Goal: Information Seeking & Learning: Learn about a topic

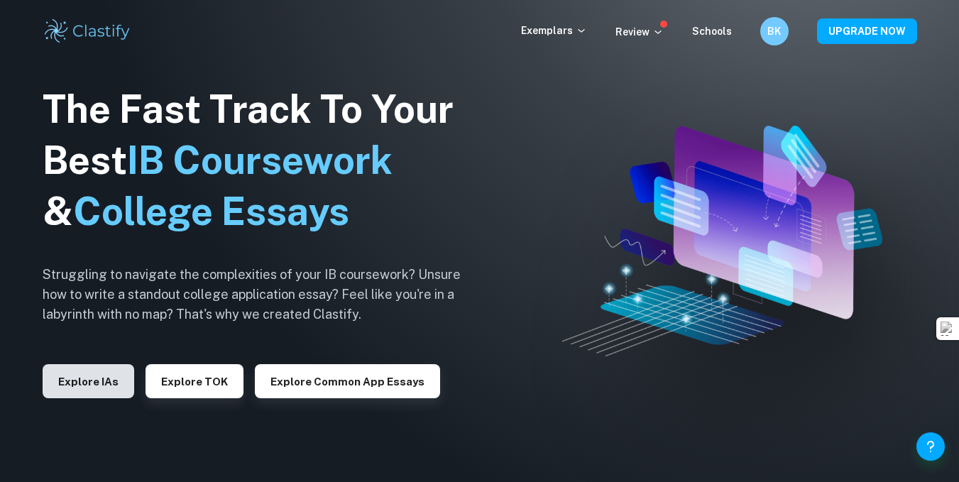
click at [97, 394] on button "Explore IAs" at bounding box center [89, 381] width 92 height 34
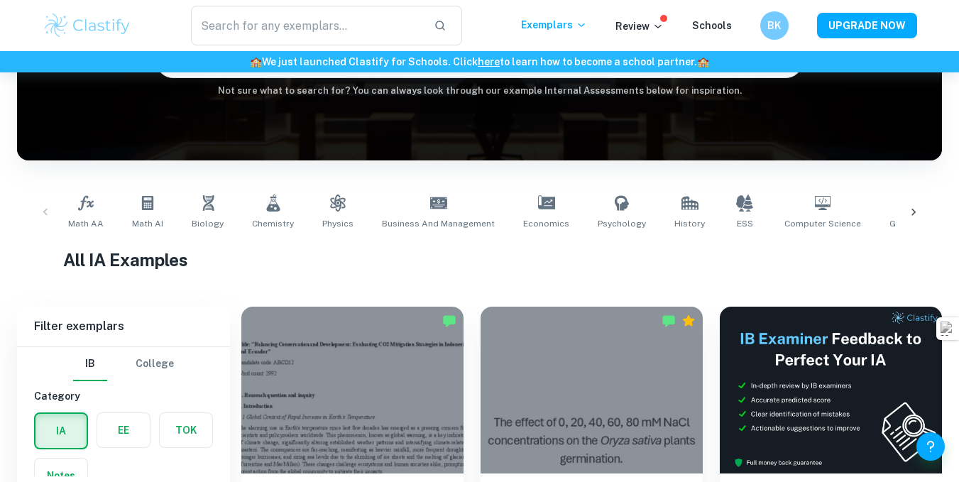
scroll to position [173, 0]
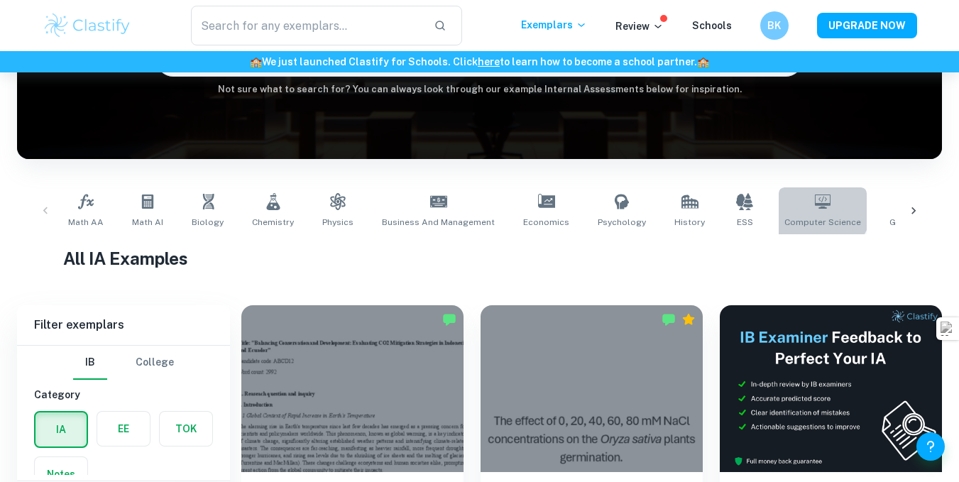
click at [815, 205] on icon at bounding box center [823, 202] width 16 height 14
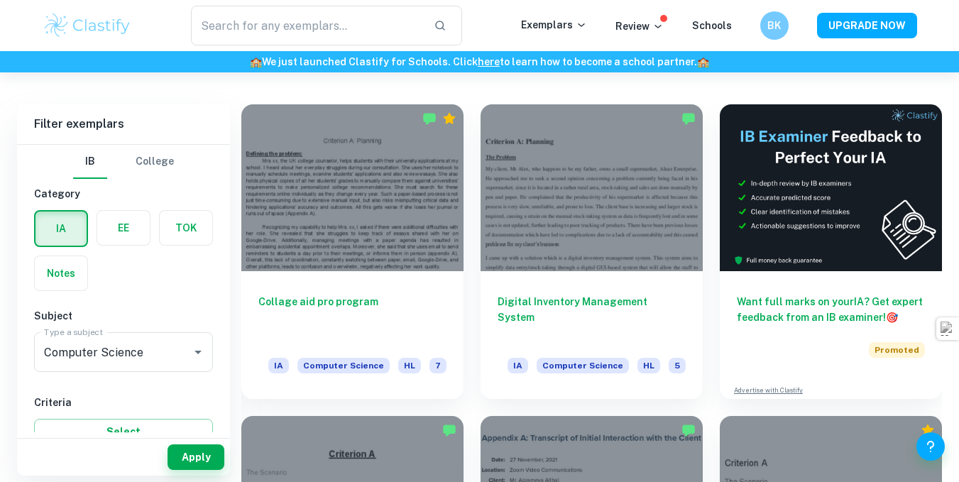
scroll to position [375, 0]
click at [169, 336] on div "Computer Science Type a subject" at bounding box center [123, 352] width 179 height 40
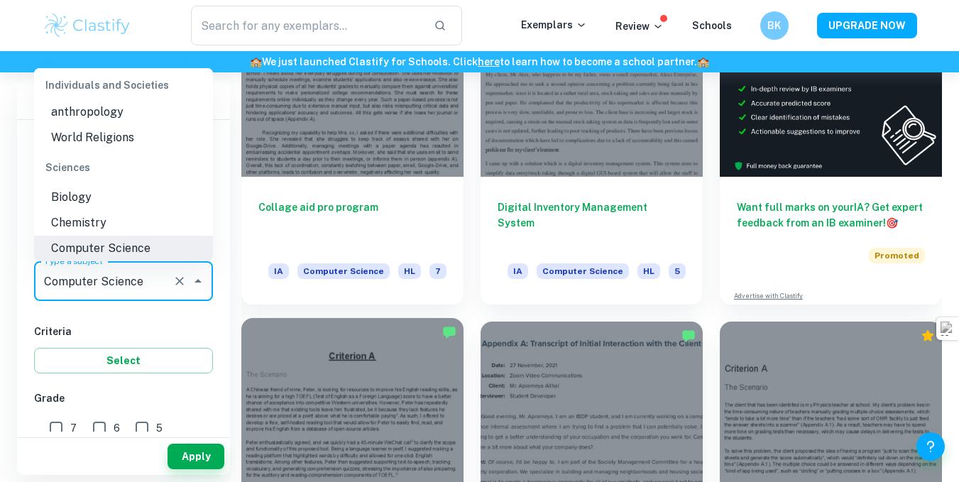
scroll to position [471, 0]
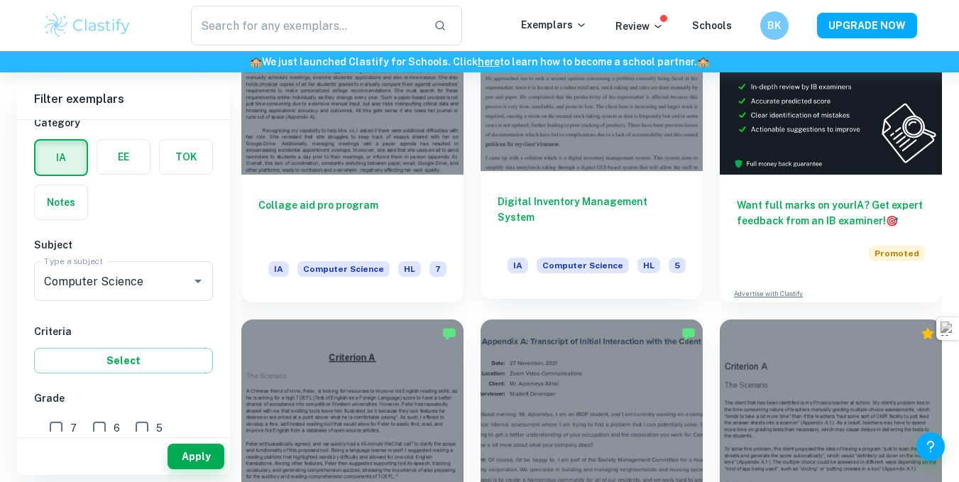
click at [520, 194] on h6 "Digital Inventory Management System" at bounding box center [592, 217] width 188 height 47
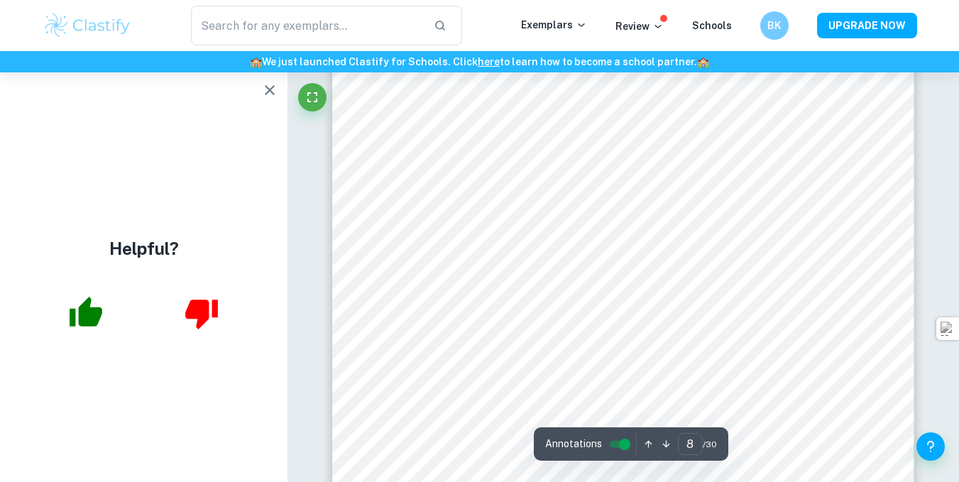
scroll to position [6095, 0]
click at [269, 87] on icon "button" at bounding box center [269, 90] width 17 height 17
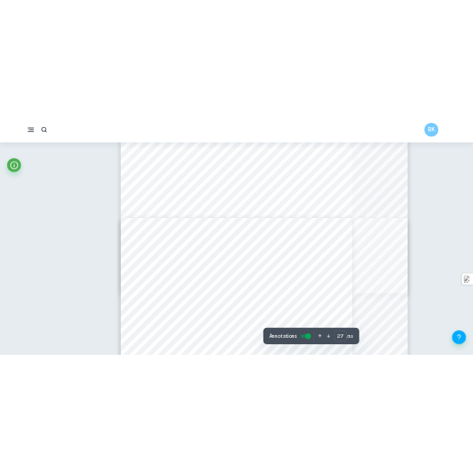
scroll to position [17790, 0]
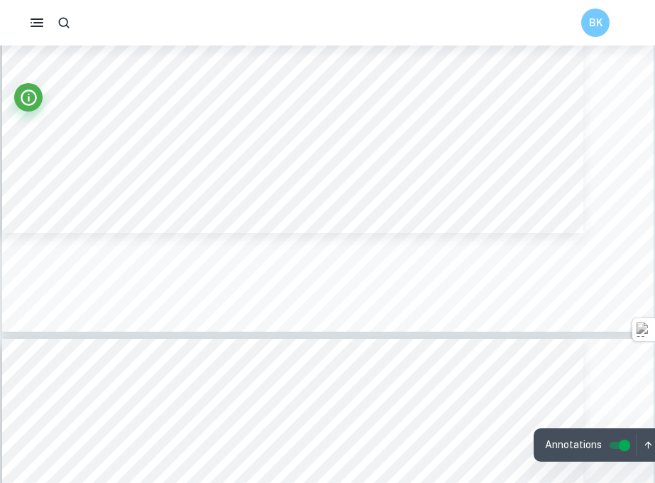
type input "12"
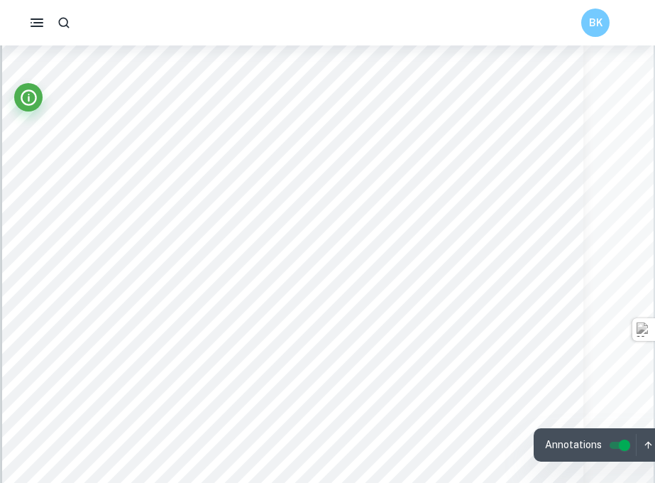
scroll to position [10692, 0]
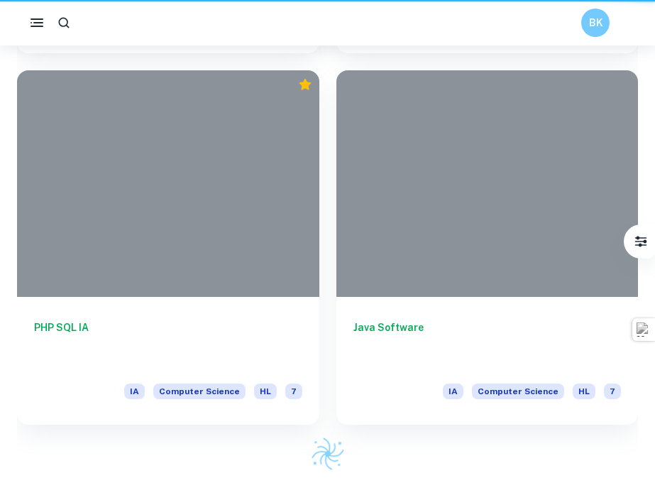
scroll to position [471, 0]
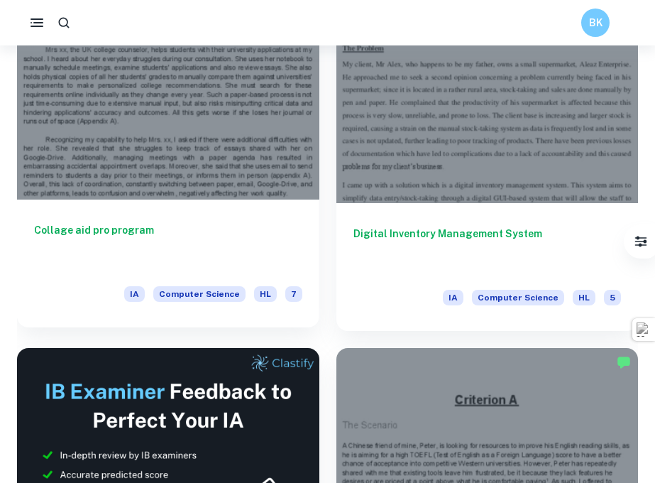
click at [202, 235] on h6 "Collage aid pro program" at bounding box center [168, 245] width 268 height 47
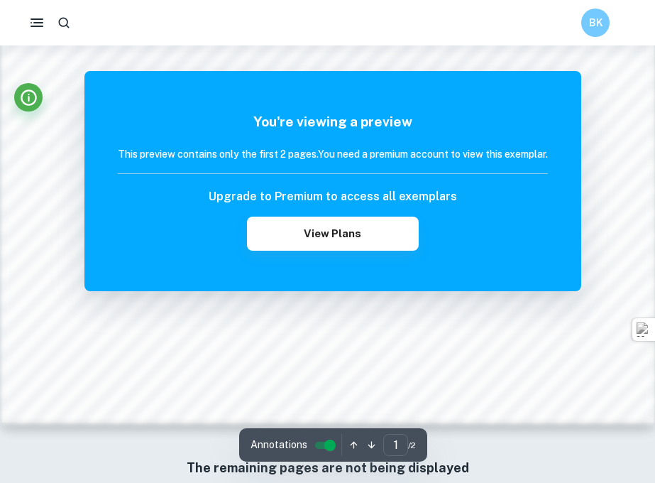
scroll to position [1369, 0]
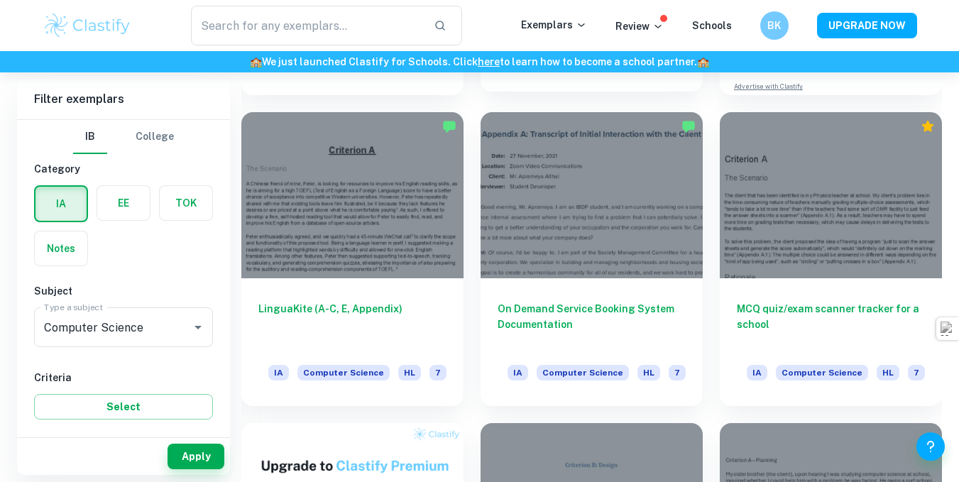
scroll to position [685, 0]
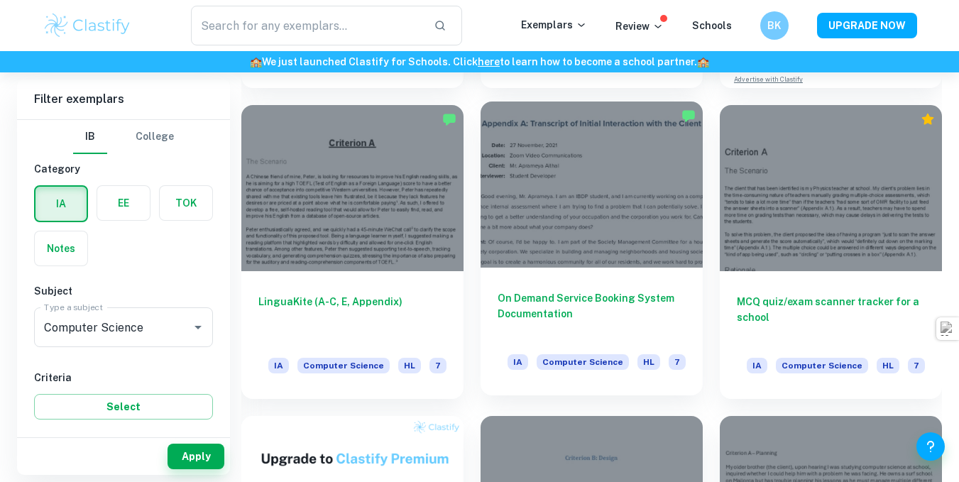
click at [575, 310] on h6 "On Demand Service Booking System Documentation" at bounding box center [592, 313] width 188 height 47
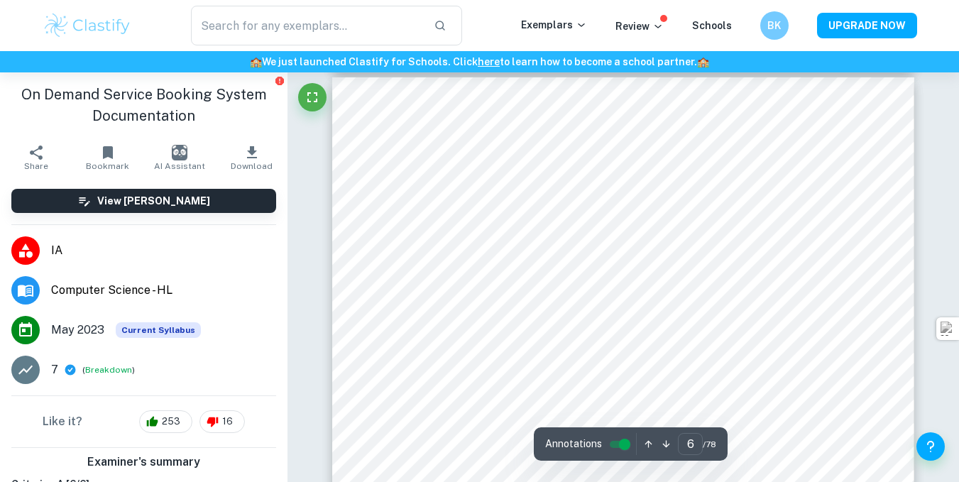
scroll to position [4340, 0]
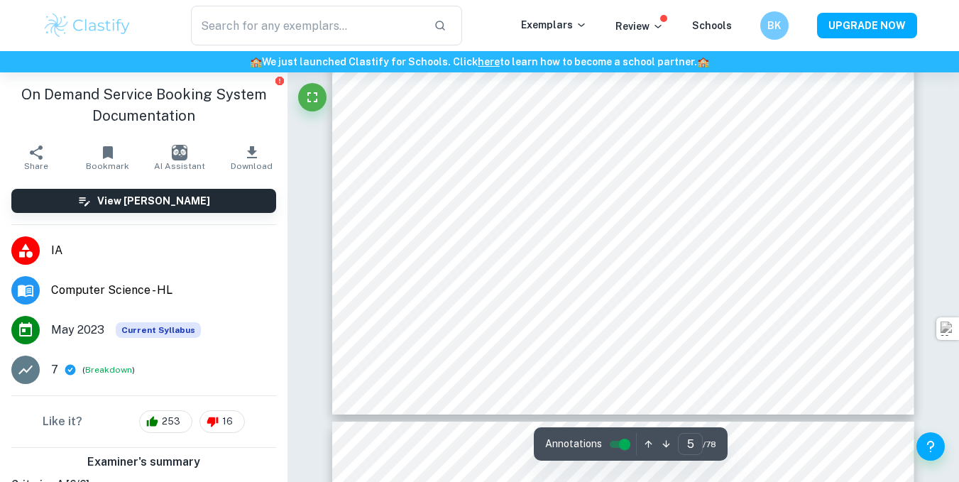
type input "4"
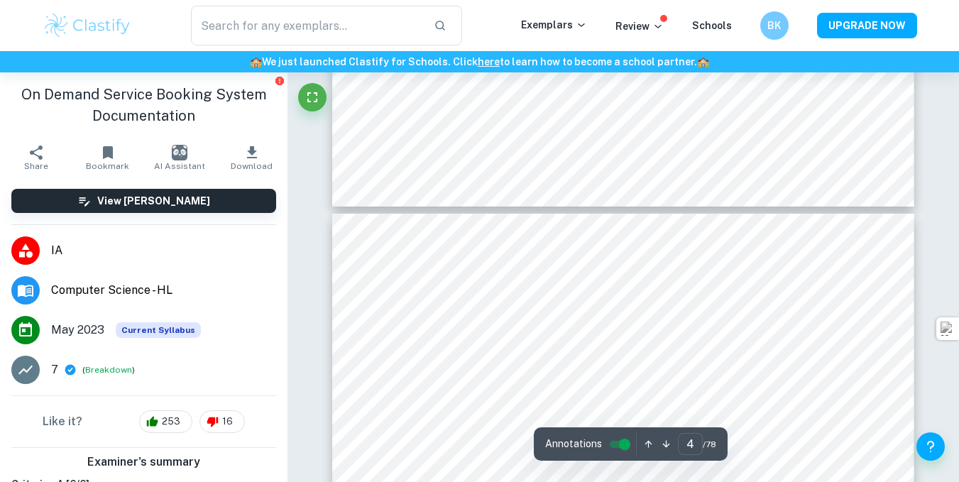
scroll to position [2548, 0]
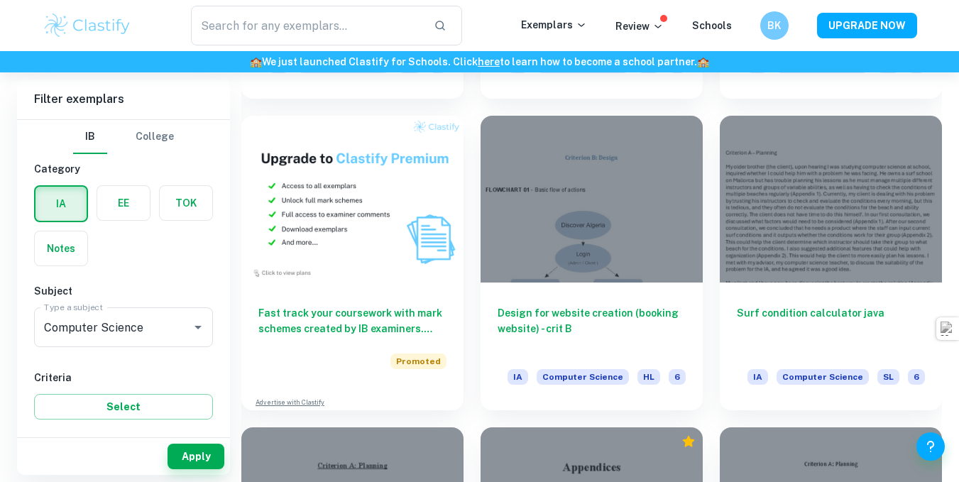
scroll to position [983, 0]
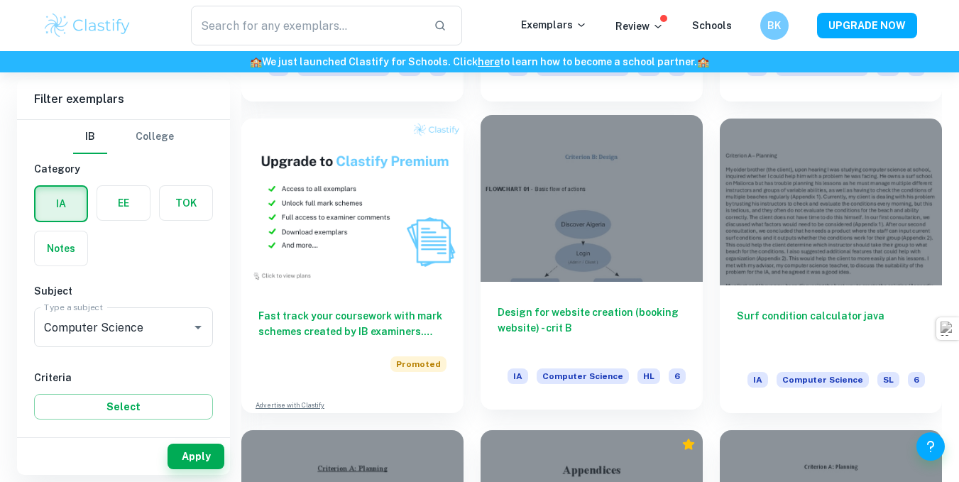
click at [598, 311] on h6 "Design for website creation (booking website) - crit B" at bounding box center [592, 328] width 188 height 47
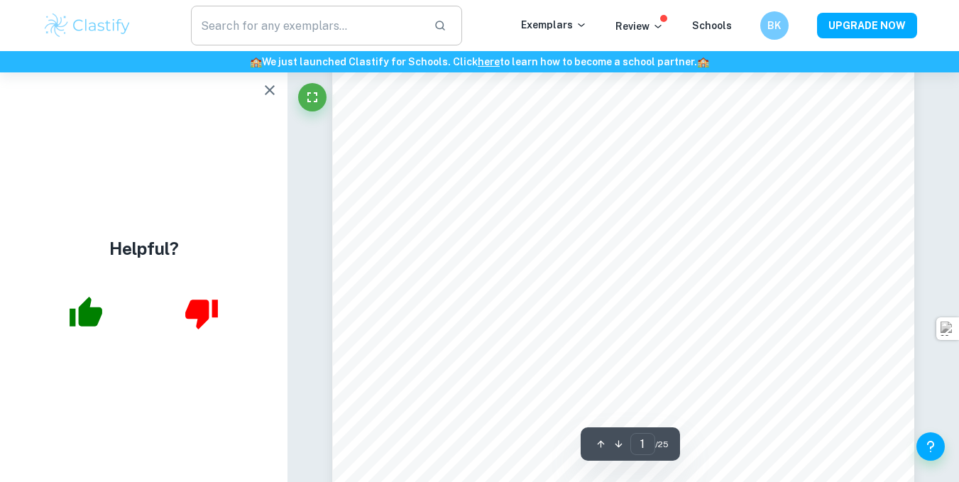
scroll to position [131, 0]
type input "6"
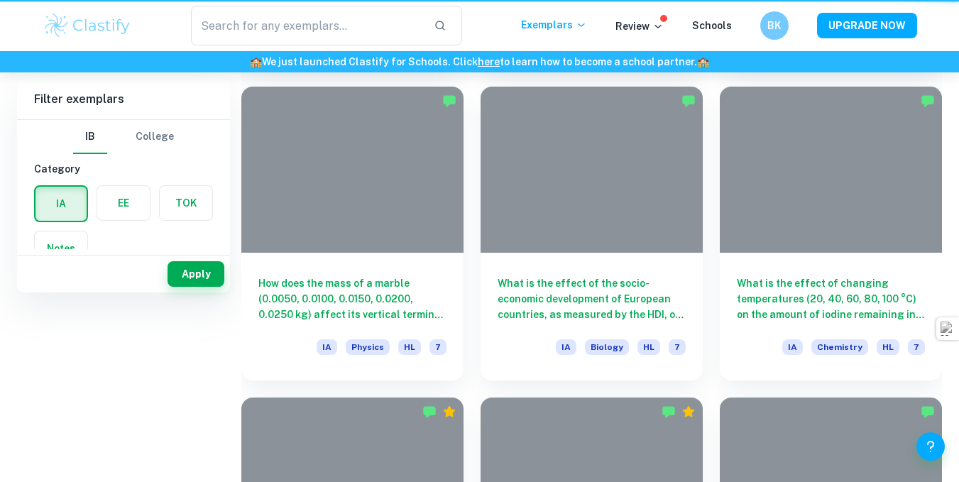
scroll to position [173, 0]
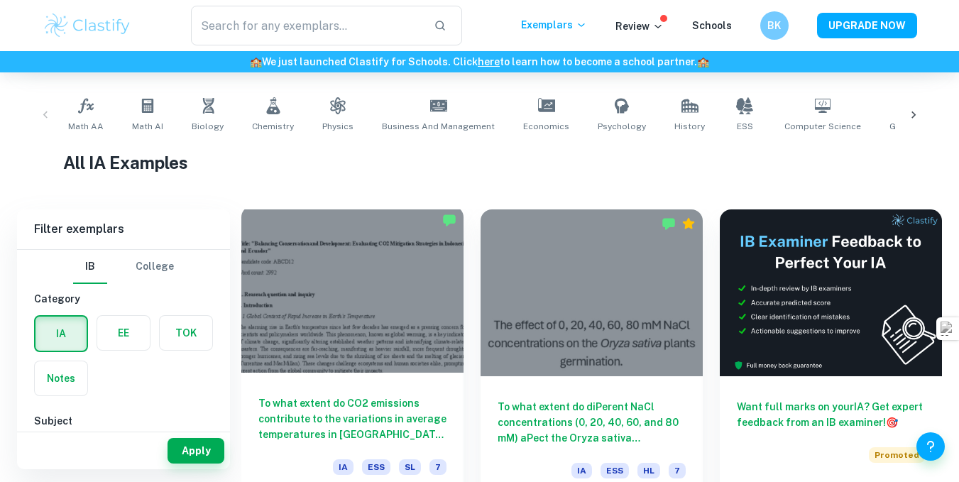
scroll to position [263, 0]
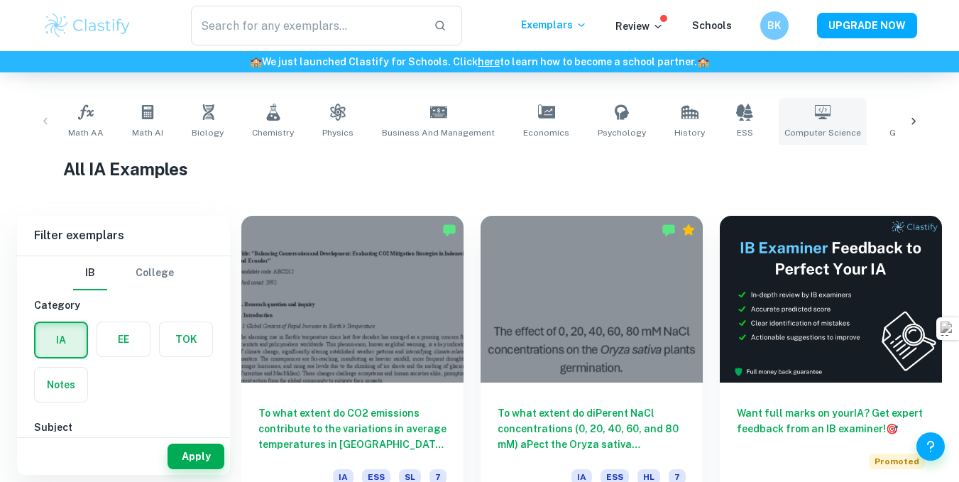
click at [786, 136] on span "Computer Science" at bounding box center [822, 132] width 77 height 13
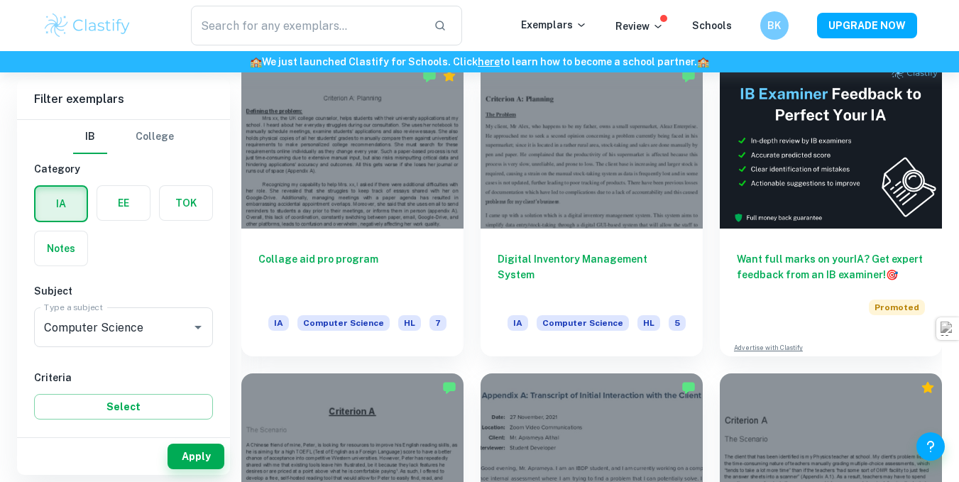
scroll to position [420, 0]
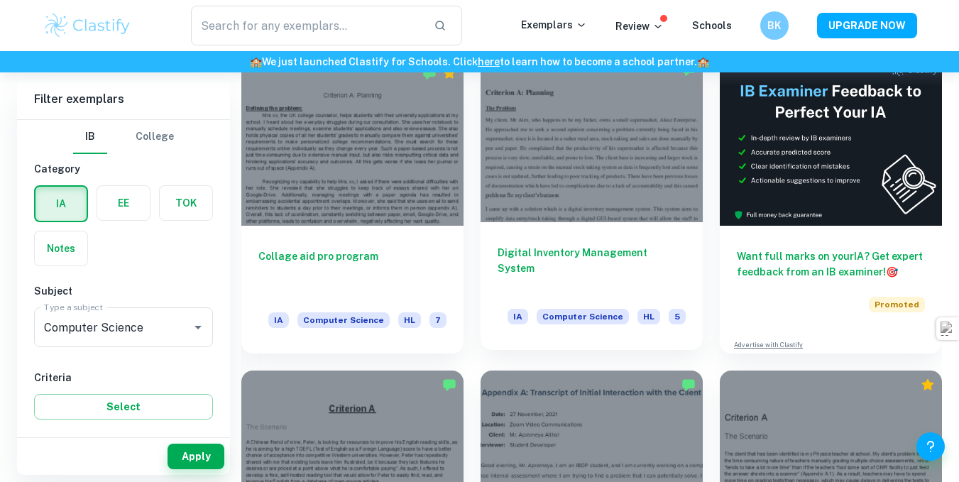
click at [570, 248] on h6 "Digital Inventory Management System" at bounding box center [592, 268] width 188 height 47
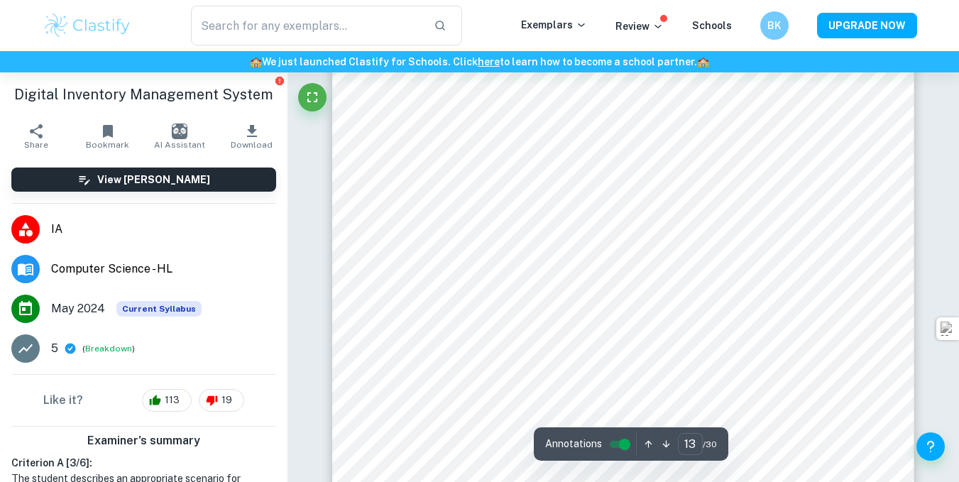
scroll to position [10335, 0]
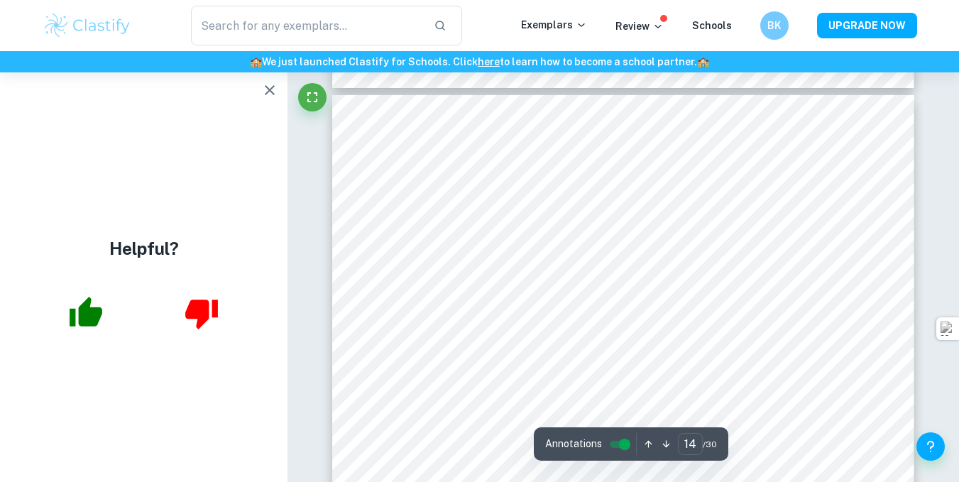
type input "13"
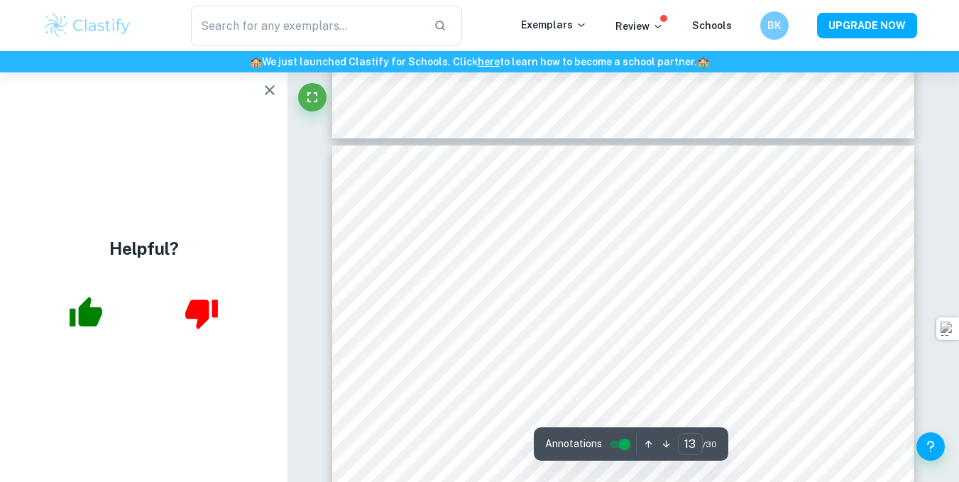
scroll to position [10042, 0]
